Goal: Information Seeking & Learning: Learn about a topic

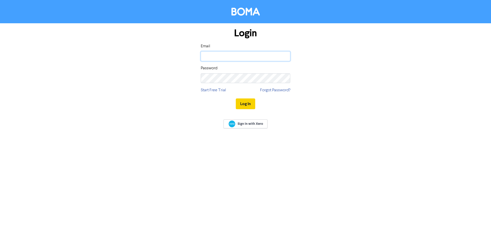
type input "[PERSON_NAME][EMAIL_ADDRESS][DOMAIN_NAME]"
click at [247, 104] on button "Log In" at bounding box center [245, 104] width 19 height 11
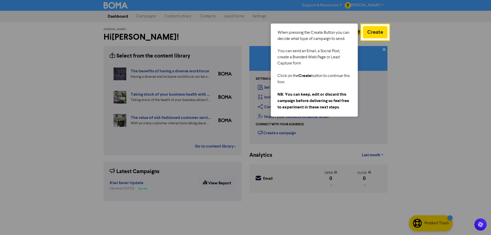
click at [203, 146] on div at bounding box center [181, 117] width 362 height 235
click at [407, 71] on div at bounding box center [440, 117] width 102 height 235
click at [379, 32] on button "Create" at bounding box center [375, 32] width 25 height 12
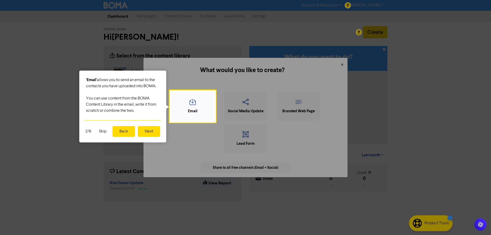
click at [116, 130] on button "Back" at bounding box center [124, 131] width 23 height 11
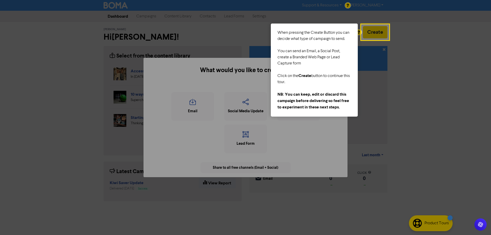
drag, startPoint x: 430, startPoint y: 108, endPoint x: 425, endPoint y: 109, distance: 4.4
click at [430, 108] on div at bounding box center [440, 117] width 102 height 235
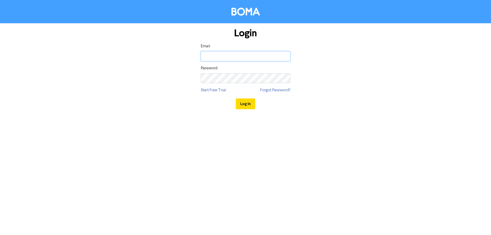
type input "[PERSON_NAME][EMAIL_ADDRESS][DOMAIN_NAME]"
click at [248, 104] on button "Log In" at bounding box center [245, 104] width 19 height 11
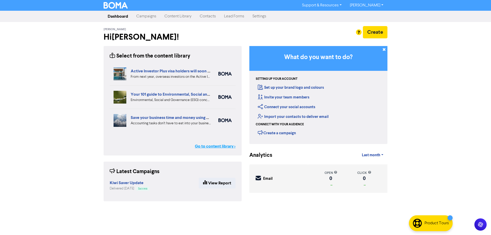
click at [207, 146] on link "Go to content library >" at bounding box center [215, 146] width 41 height 6
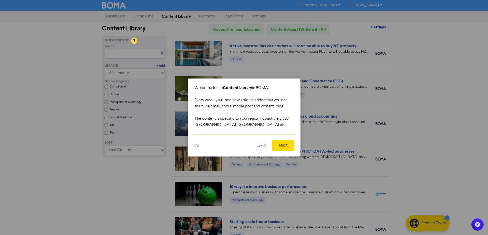
click at [281, 146] on button "Next" at bounding box center [283, 145] width 22 height 11
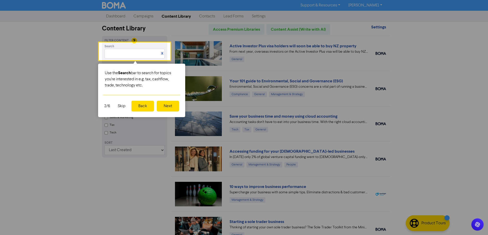
click at [169, 108] on button "Next" at bounding box center [168, 106] width 22 height 11
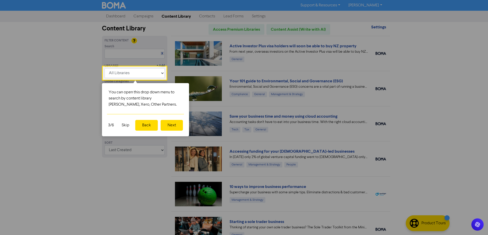
click at [172, 128] on button "Next" at bounding box center [171, 125] width 22 height 11
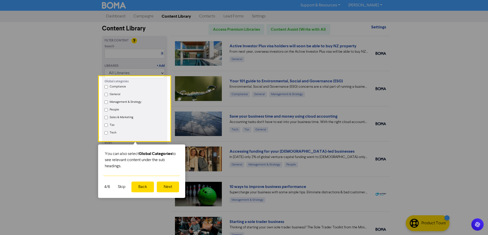
click at [173, 187] on button "Next" at bounding box center [168, 187] width 22 height 11
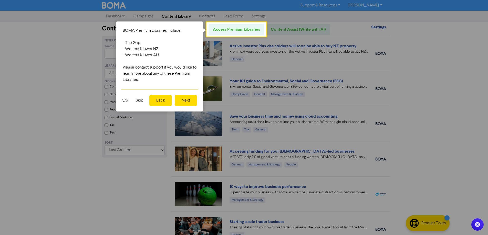
click at [191, 104] on button "Next" at bounding box center [186, 100] width 22 height 11
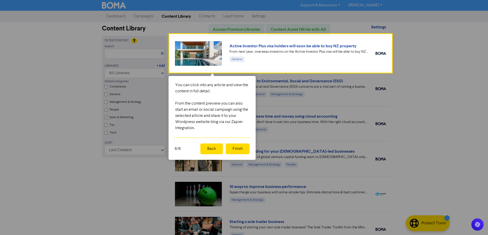
click at [239, 148] on button "Finish" at bounding box center [238, 149] width 24 height 11
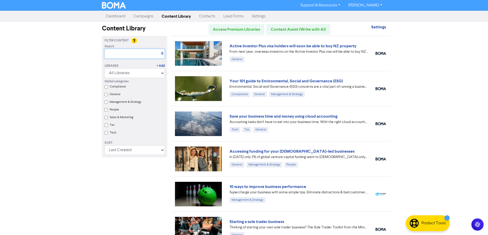
click at [117, 54] on input "text" at bounding box center [134, 54] width 60 height 10
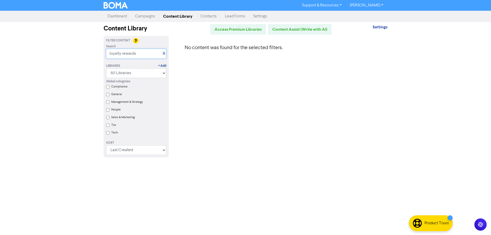
click at [110, 54] on input "loyalty rewards" at bounding box center [136, 54] width 60 height 10
drag, startPoint x: 119, startPoint y: 55, endPoint x: 166, endPoint y: 56, distance: 46.4
click at [166, 56] on input "tradie loyalty rewards" at bounding box center [136, 54] width 60 height 10
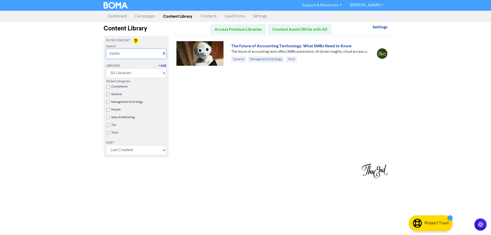
drag, startPoint x: 123, startPoint y: 54, endPoint x: 98, endPoint y: 52, distance: 24.9
click at [98, 52] on div "Support & Resources Video Tutorials FAQ & Guides Marketing Education [PERSON_NA…" at bounding box center [245, 117] width 491 height 235
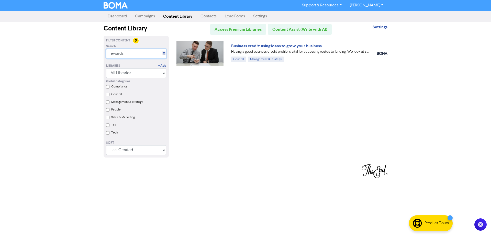
drag, startPoint x: 126, startPoint y: 55, endPoint x: 103, endPoint y: 55, distance: 22.8
click at [103, 55] on div "Search X rewards" at bounding box center [136, 51] width 68 height 14
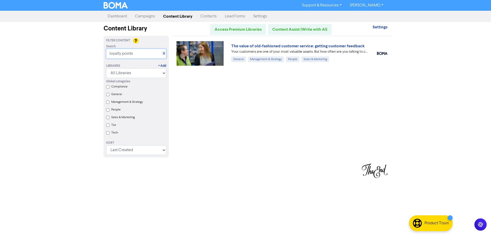
type input "loyalty points"
click at [120, 117] on label "Sales & Marketing" at bounding box center [123, 117] width 24 height 5
click at [110, 117] on Marketing "Sales & Marketing" at bounding box center [107, 117] width 3 height 3
click at [108, 119] on Marketing "Sales & Marketing" at bounding box center [107, 117] width 3 height 3
checkbox Marketing "false"
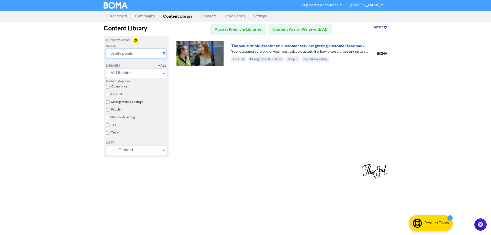
drag, startPoint x: 137, startPoint y: 56, endPoint x: 102, endPoint y: 56, distance: 35.1
click at [102, 56] on div "Filter Content Search X loyalty points Libraries + Add All Libraries BOMA Other…" at bounding box center [136, 100] width 73 height 128
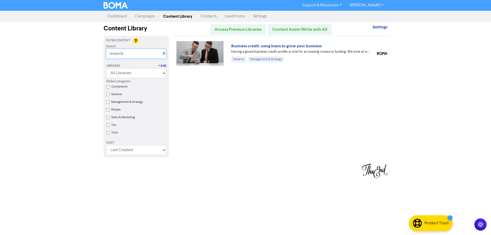
drag, startPoint x: 127, startPoint y: 52, endPoint x: 98, endPoint y: 54, distance: 29.0
click at [98, 54] on div "Support & Resources Video Tutorials FAQ & Guides Marketing Education [PERSON_NA…" at bounding box center [245, 117] width 491 height 235
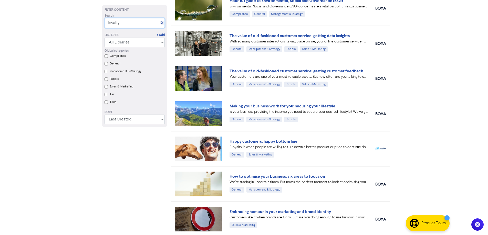
scroll to position [20, 0]
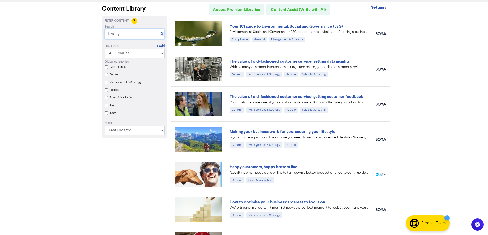
click at [131, 34] on input "loyalty" at bounding box center [134, 34] width 60 height 10
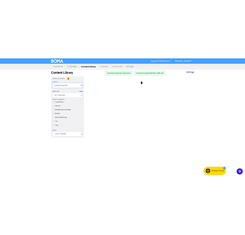
scroll to position [0, 0]
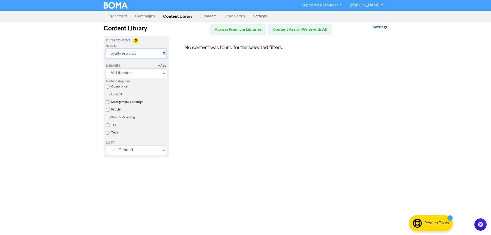
drag, startPoint x: 139, startPoint y: 53, endPoint x: 105, endPoint y: 54, distance: 33.8
click at [105, 54] on div "Search X loyalty rewards" at bounding box center [136, 51] width 68 height 14
drag, startPoint x: 146, startPoint y: 57, endPoint x: 120, endPoint y: 54, distance: 26.2
click at [120, 54] on input "loyalty programme" at bounding box center [136, 54] width 60 height 10
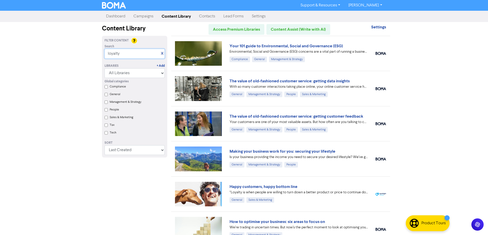
drag, startPoint x: 126, startPoint y: 53, endPoint x: 99, endPoint y: 53, distance: 27.9
click at [98, 55] on div "Filter Content Search X loyalty Libraries + Add All Libraries BOMA Other Partne…" at bounding box center [134, 177] width 73 height 282
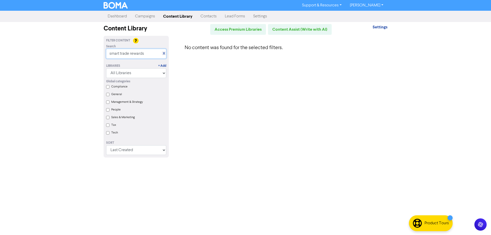
type input "smart trade rewards"
click at [129, 119] on label "Sales & Marketing" at bounding box center [123, 117] width 24 height 5
click at [110, 119] on Marketing "Sales & Marketing" at bounding box center [107, 117] width 3 height 3
click at [110, 118] on div "Global categories Compliance General Management & Strategy People Sales & Marke…" at bounding box center [136, 108] width 68 height 60
click at [107, 119] on Marketing "Sales & Marketing" at bounding box center [107, 117] width 3 height 3
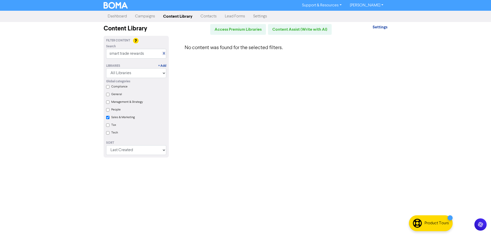
checkbox Marketing "false"
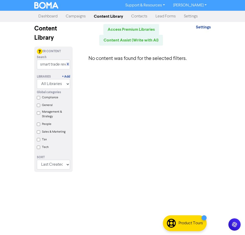
click at [158, 6] on link "Support & Resources" at bounding box center [145, 5] width 48 height 8
